Goal: Information Seeking & Learning: Learn about a topic

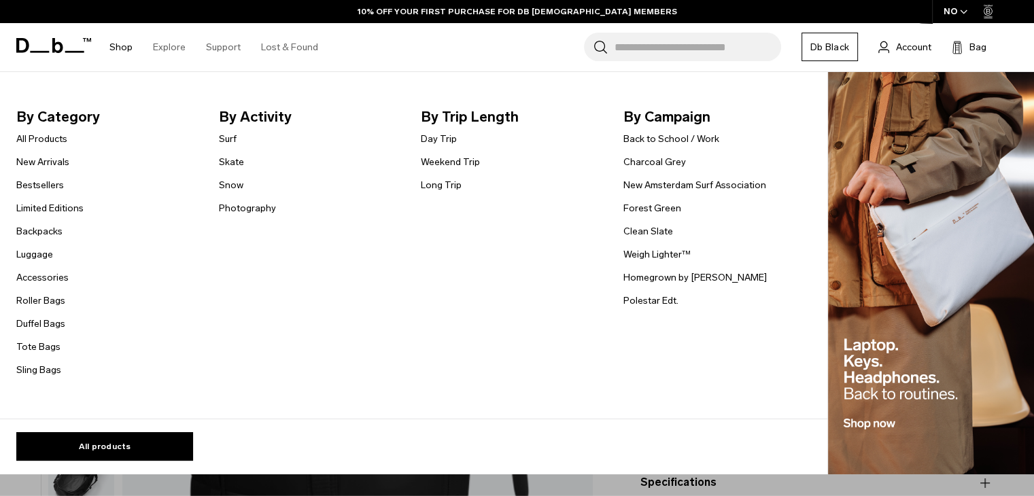
click at [137, 45] on li "Shop By Category All Products New Arrivals Bestsellers Limited Editions Backpac…" at bounding box center [121, 47] width 44 height 48
click at [120, 46] on link "Shop" at bounding box center [120, 47] width 23 height 48
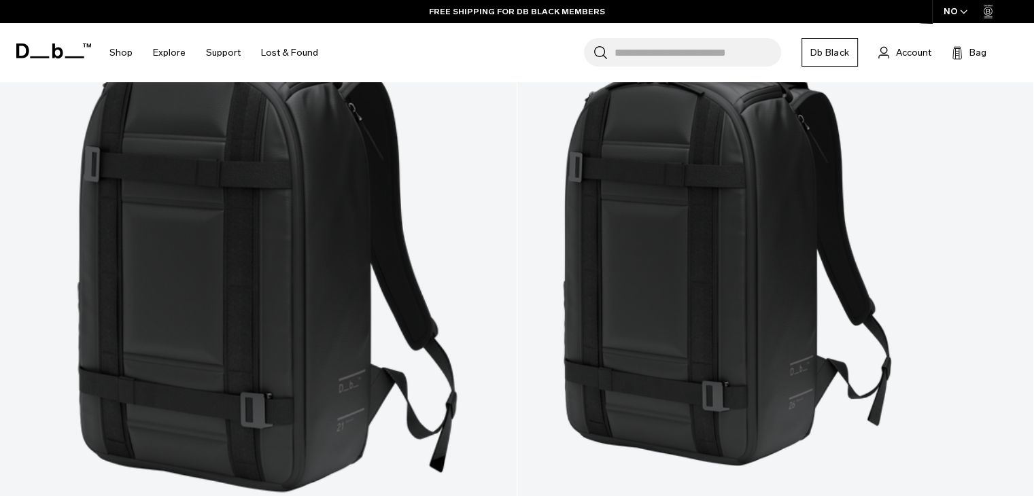
scroll to position [1088, 0]
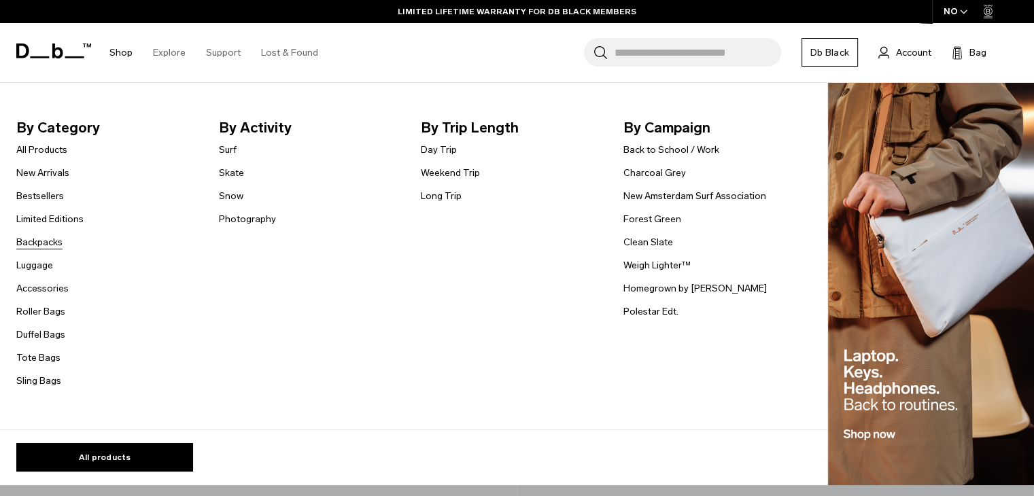
click at [56, 242] on link "Backpacks" at bounding box center [39, 242] width 46 height 14
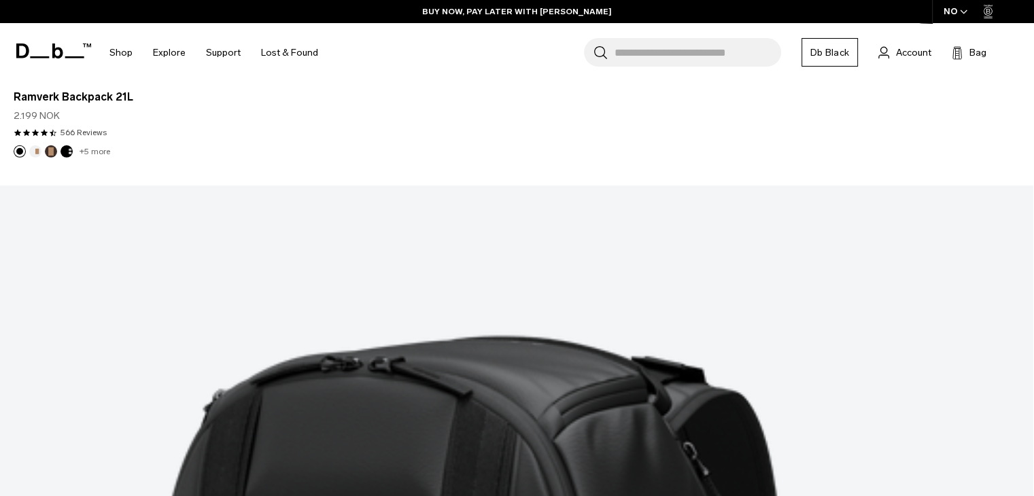
scroll to position [3940, 0]
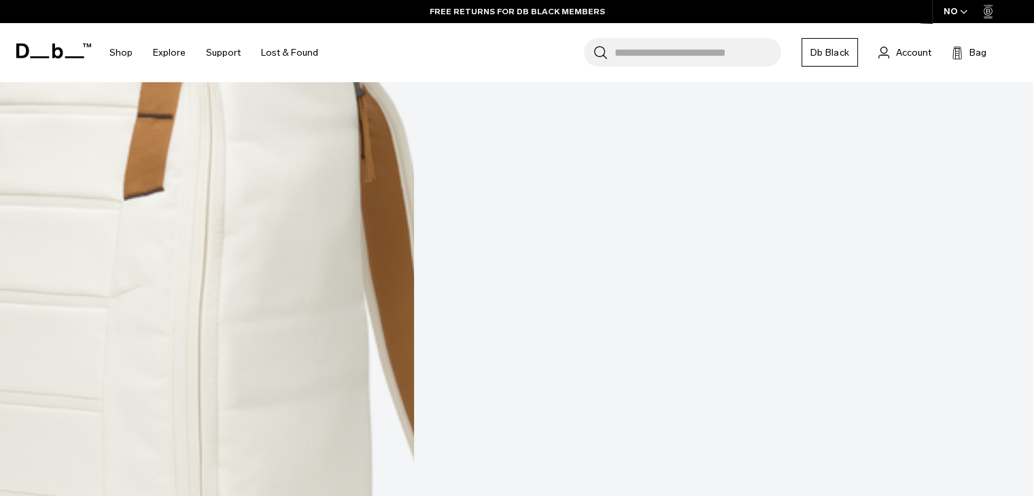
scroll to position [8138, 0]
